Goal: Check status: Check status

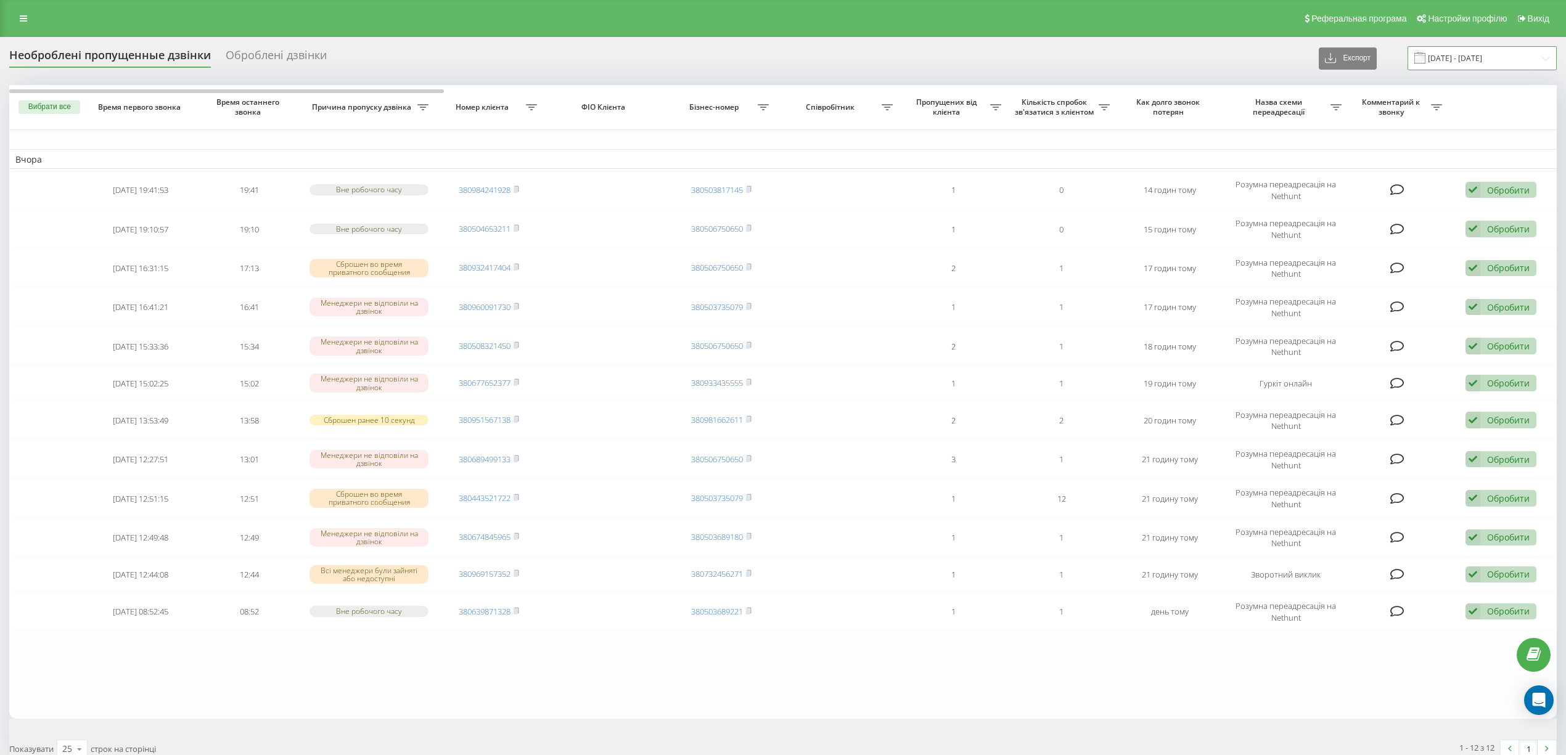
click at [750, 60] on input "19.09.2025 - 19.09.2025" at bounding box center [1481, 58] width 149 height 24
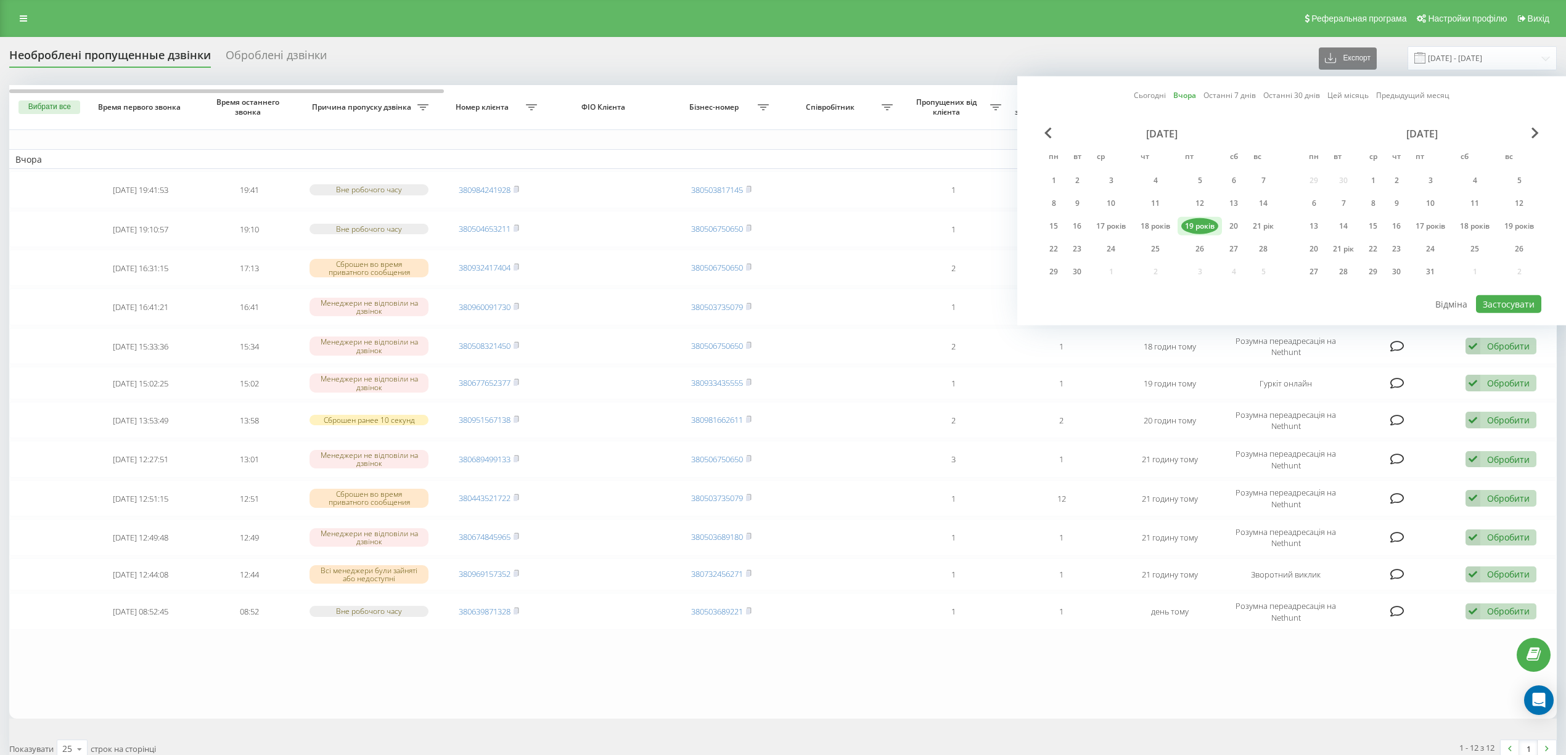
click at [750, 225] on font "19 років" at bounding box center [1200, 226] width 30 height 10
click at [750, 227] on font "20" at bounding box center [1233, 226] width 9 height 10
click at [750, 305] on font "Застосувати" at bounding box center [1508, 304] width 52 height 12
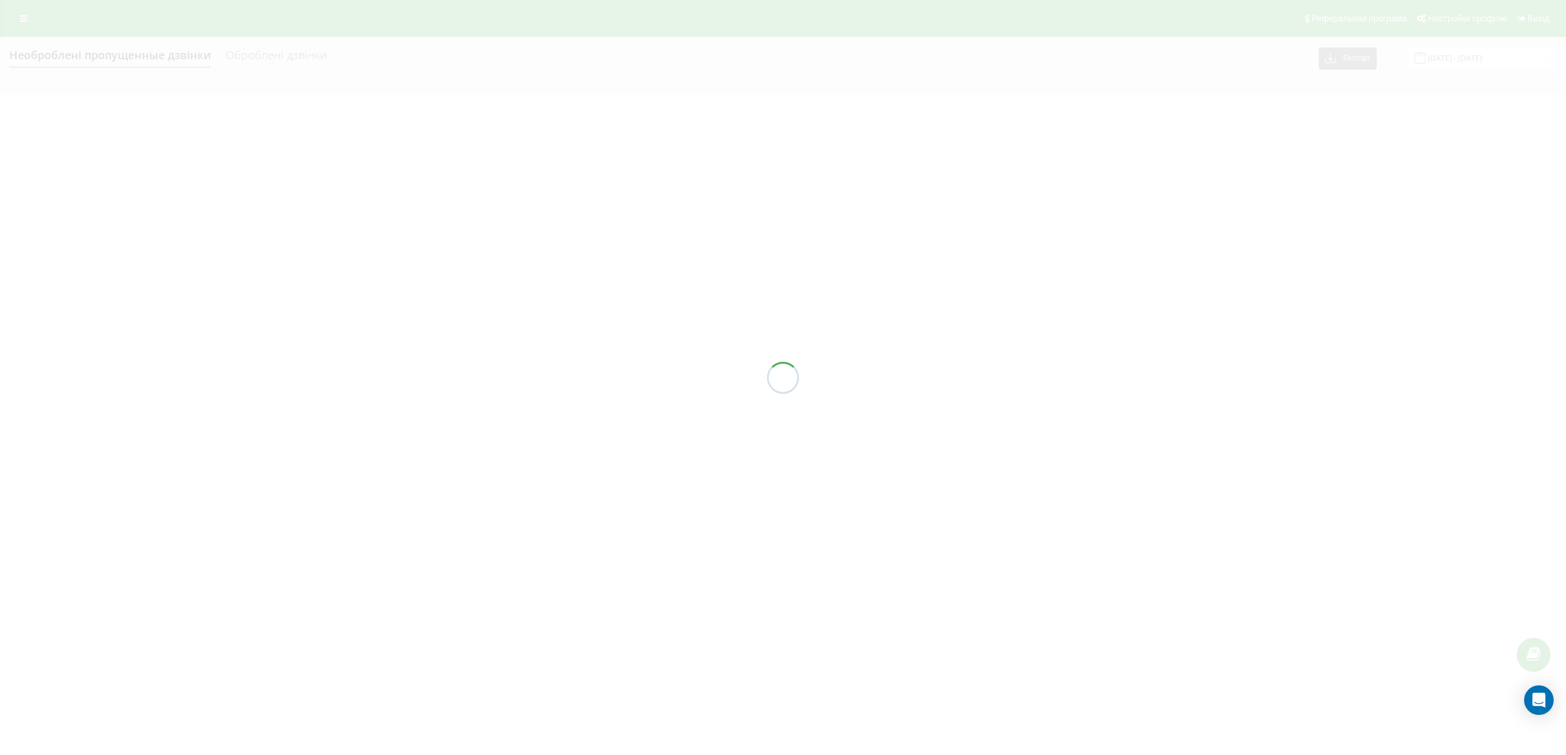
type input "[DATE] - [DATE]"
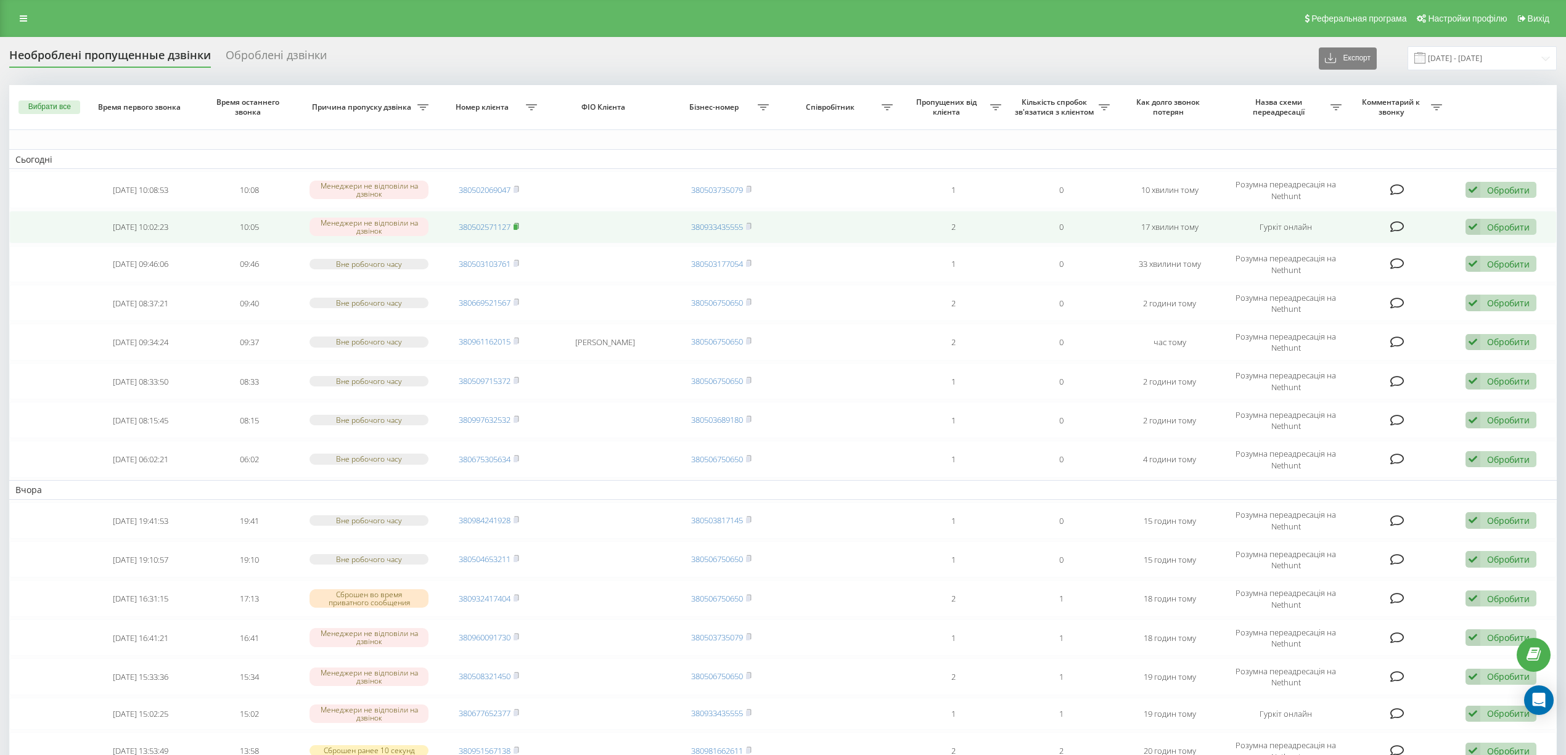
click at [516, 224] on rect at bounding box center [515, 227] width 4 height 6
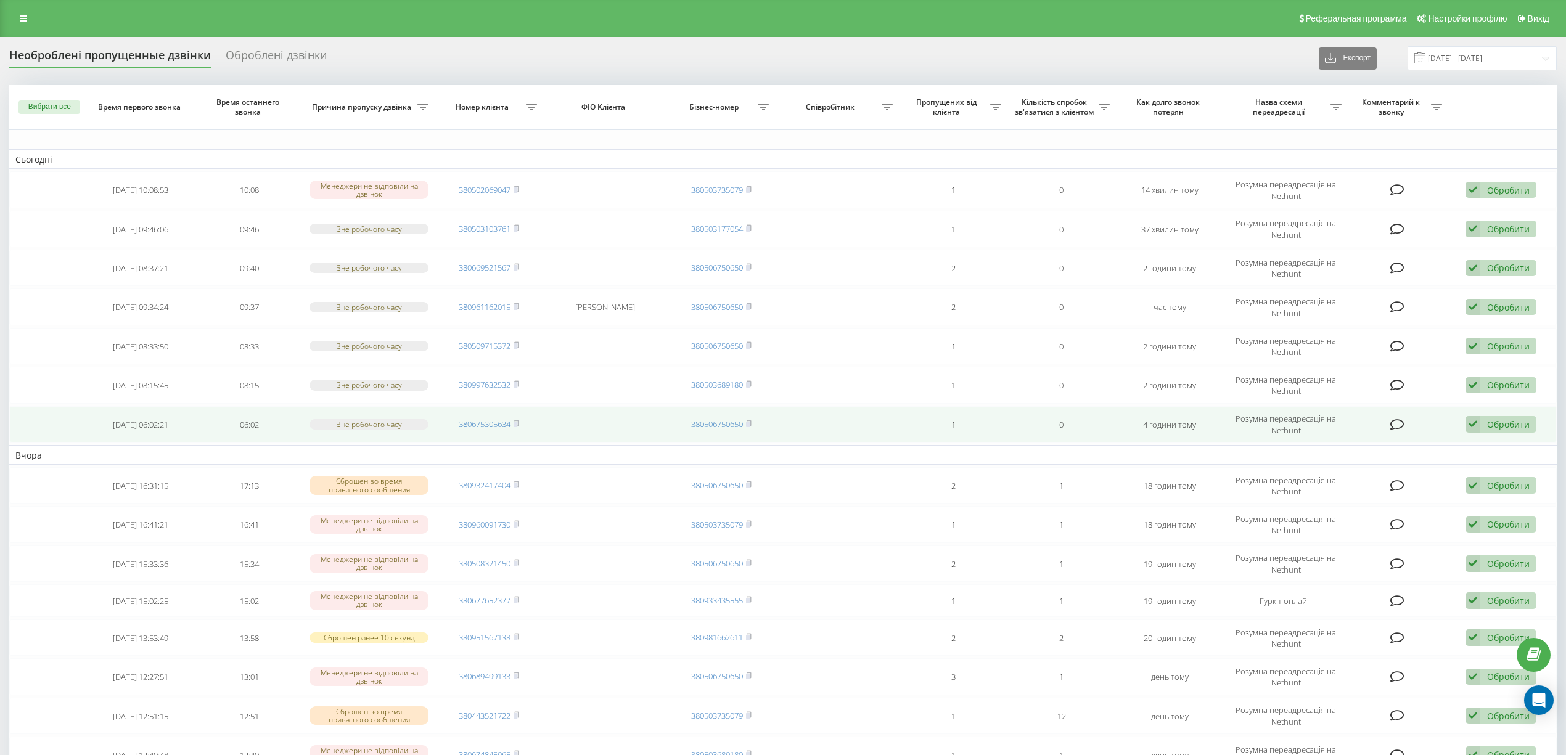
click at [521, 411] on td "380675305634" at bounding box center [489, 424] width 108 height 36
click at [517, 422] on rect at bounding box center [515, 425] width 4 height 6
click at [178, 415] on td "[DATE] 06:02:21" at bounding box center [141, 424] width 108 height 36
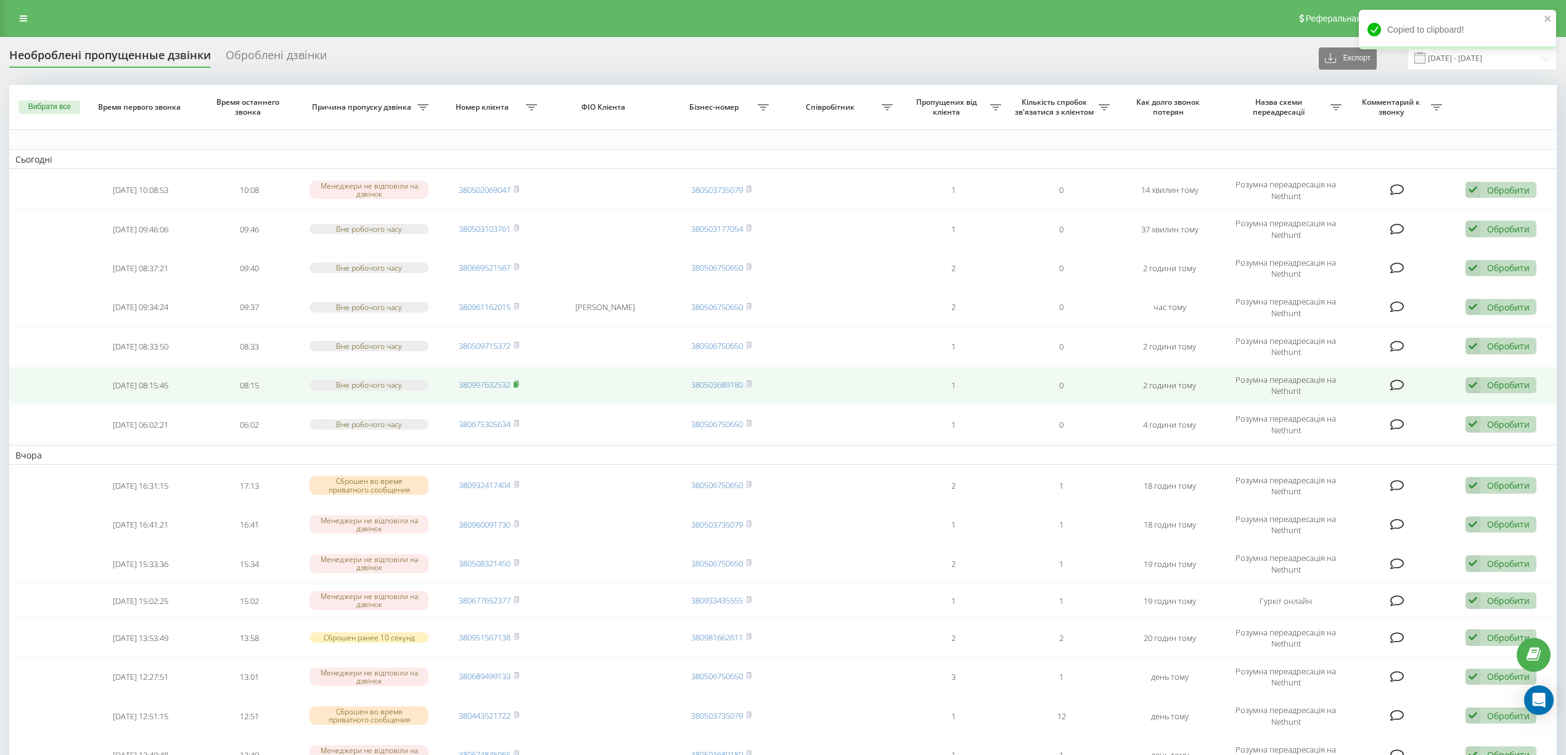
click at [517, 382] on rect at bounding box center [515, 385] width 4 height 6
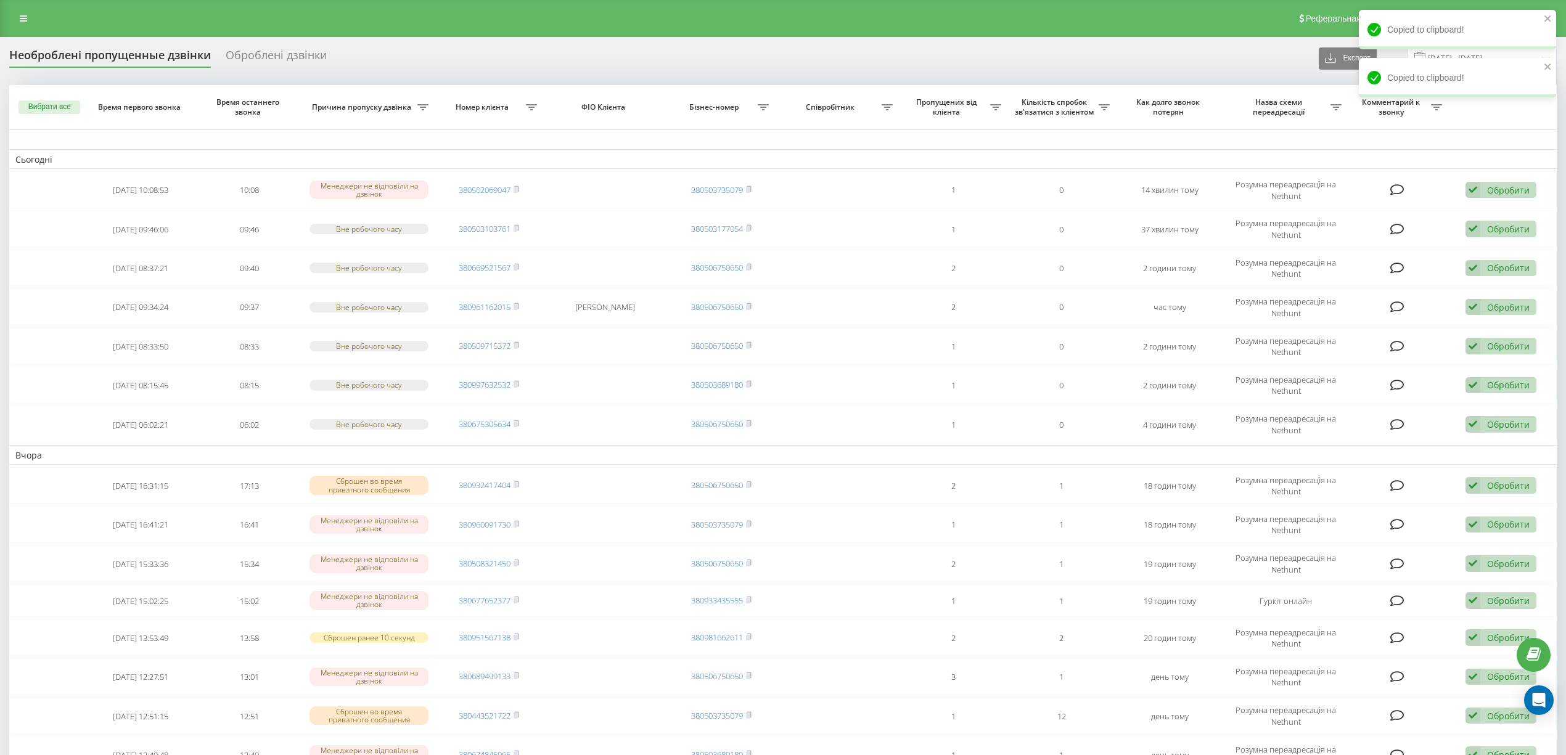
click at [284, 446] on td "Вчора" at bounding box center [782, 455] width 1547 height 20
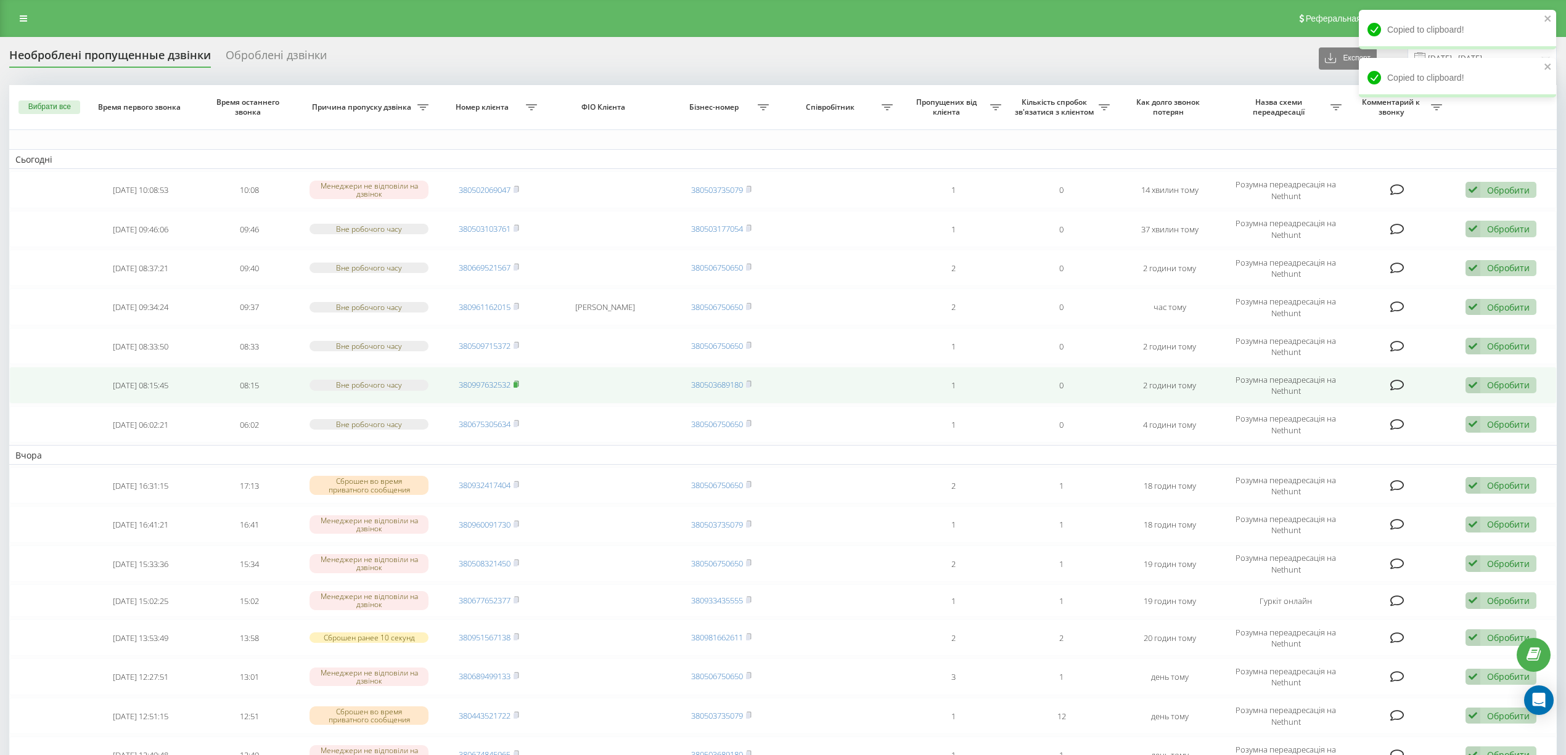
click at [519, 380] on icon at bounding box center [516, 383] width 6 height 7
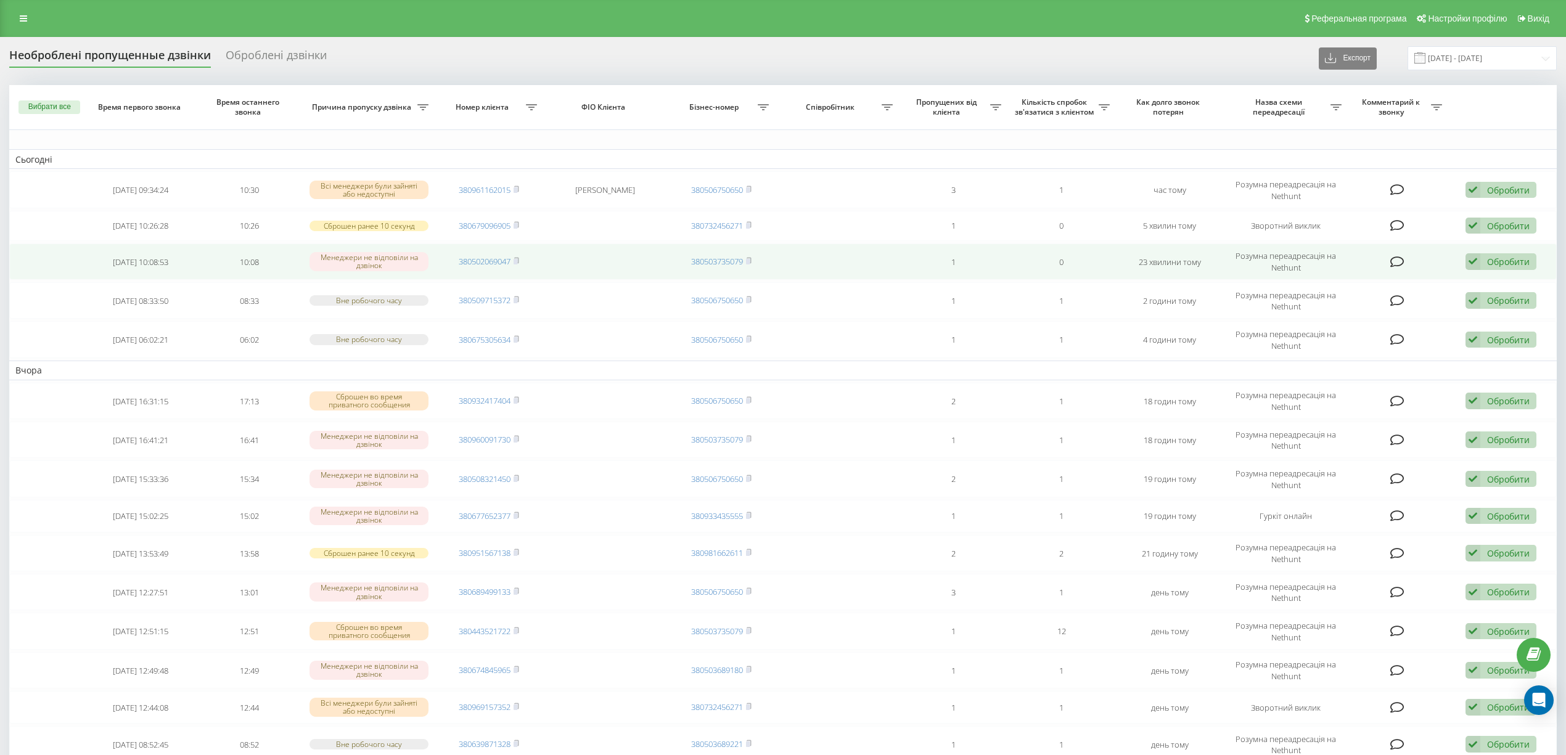
click at [523, 253] on td "380502069047" at bounding box center [489, 261] width 108 height 36
click at [519, 260] on icon at bounding box center [517, 261] width 4 height 6
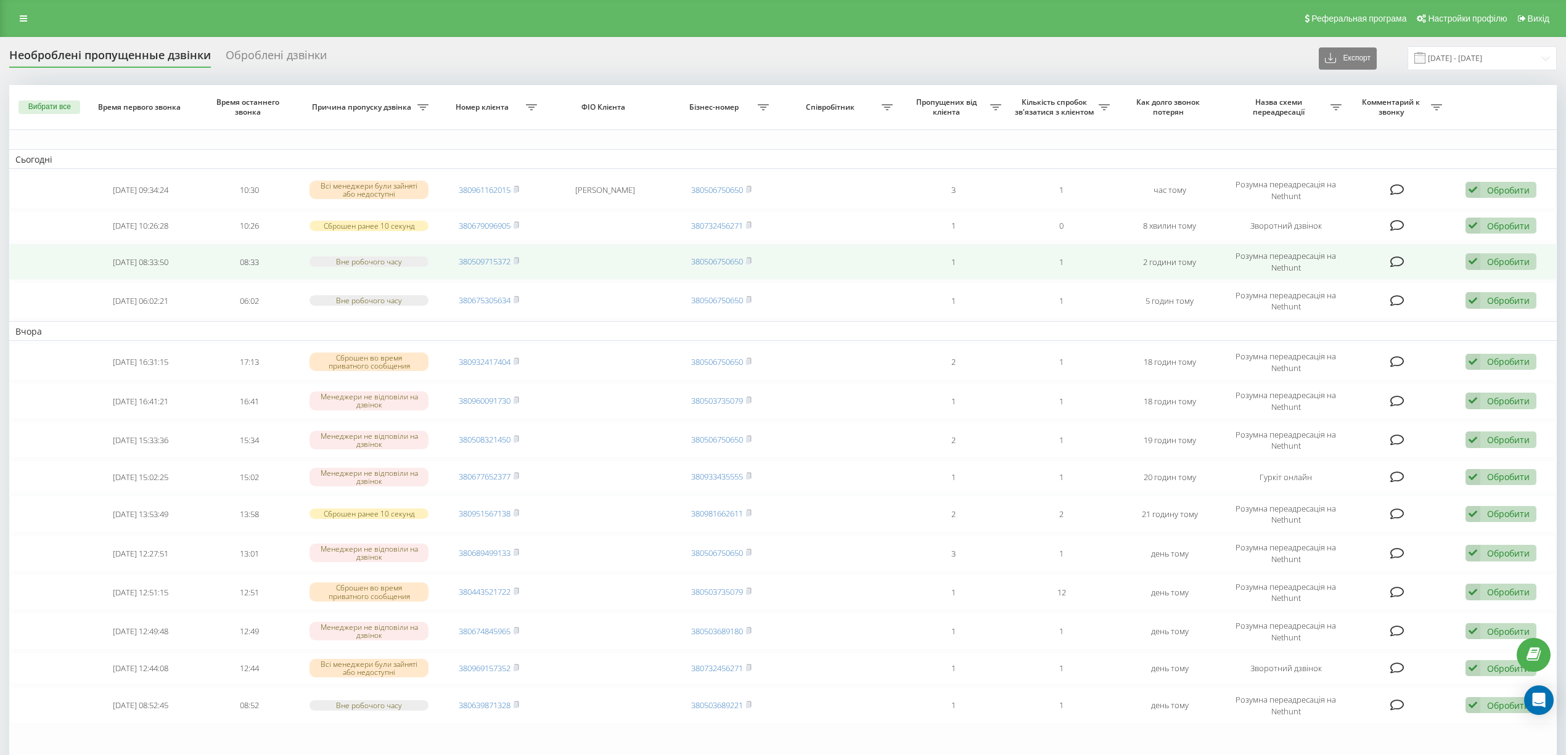
drag, startPoint x: 515, startPoint y: 224, endPoint x: 494, endPoint y: 245, distance: 29.7
click at [515, 224] on rect at bounding box center [515, 226] width 4 height 6
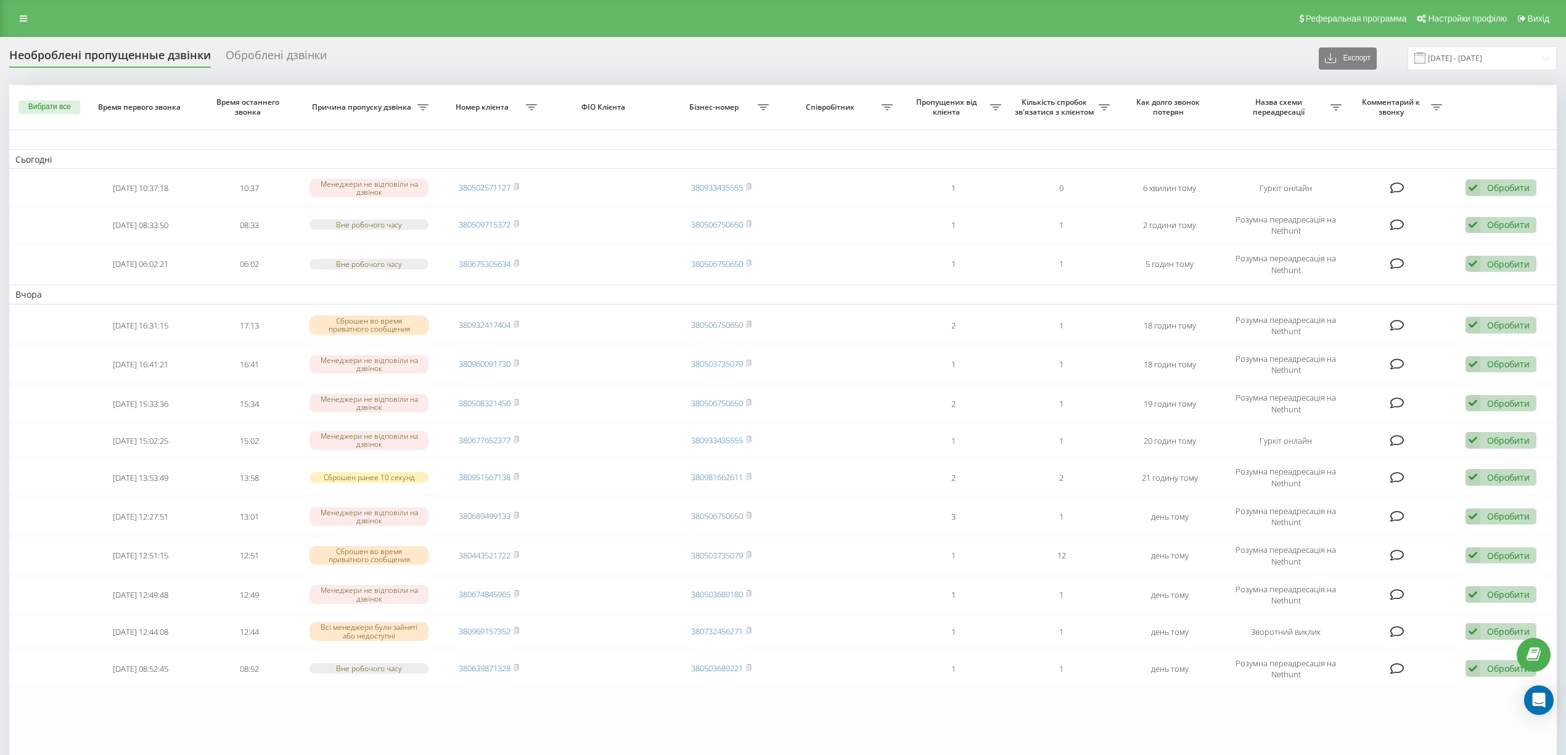
click at [568, 738] on table "Сьогодні [DATE] 10:37:18 10:37 Менеджери не відповіли на дзвінок 380502571127 3…" at bounding box center [782, 430] width 1547 height 690
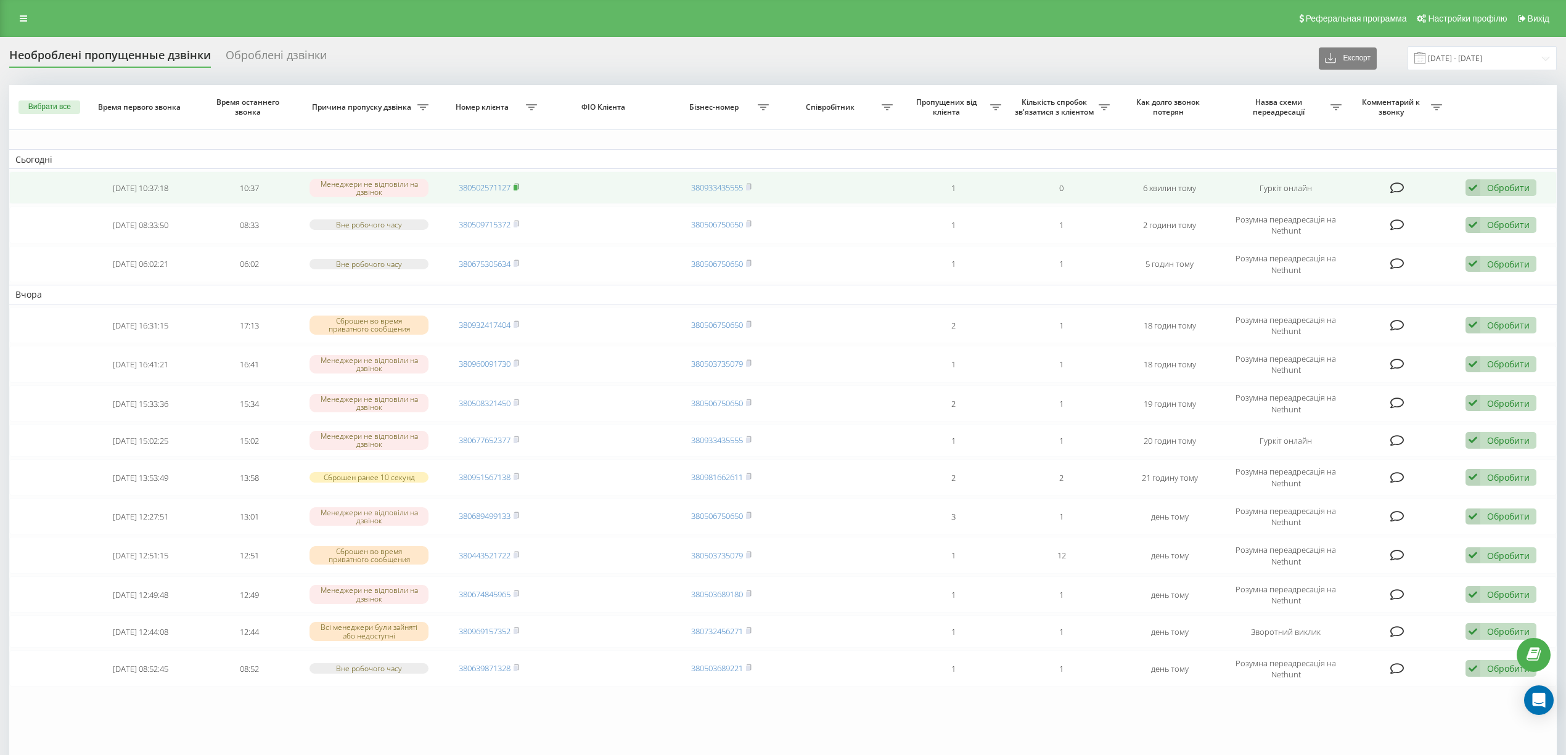
click at [519, 186] on icon at bounding box center [516, 186] width 6 height 7
